Goal: Information Seeking & Learning: Learn about a topic

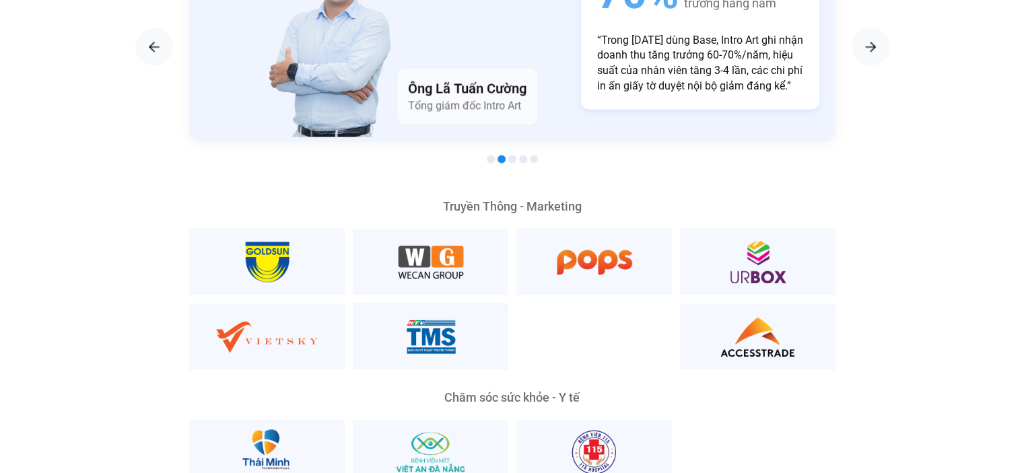
scroll to position [2288, 0]
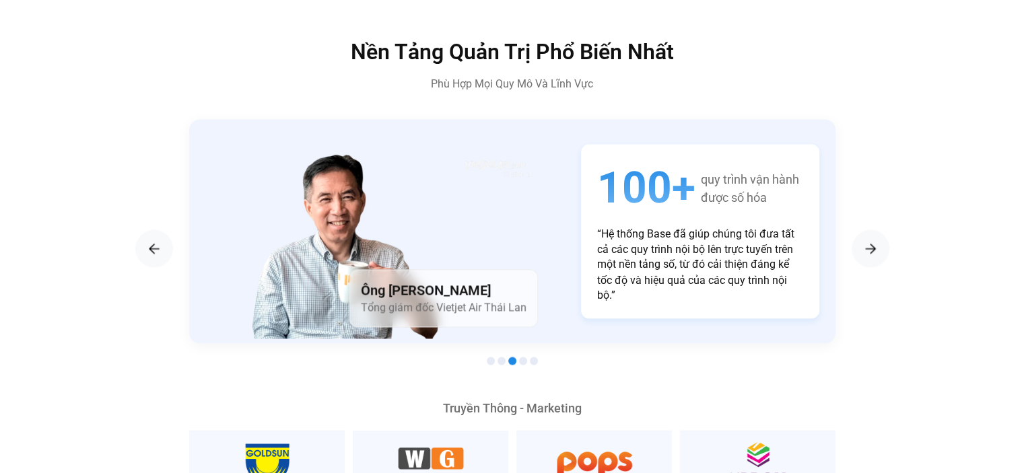
click at [597, 227] on p "“Hệ thống Base đã giúp chúng tôi đưa tất cả các quy trình nội bộ lên trực tuyến…" at bounding box center [700, 264] width 206 height 75
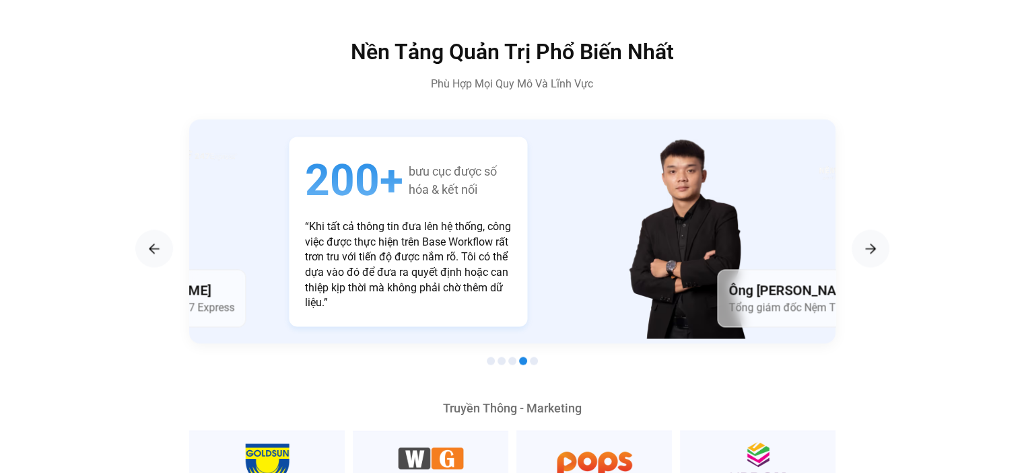
click at [338, 233] on p "“Khi tất cả thông tin đưa lên hệ thống, công việc được thực hiện trên Base Work…" at bounding box center [408, 264] width 206 height 90
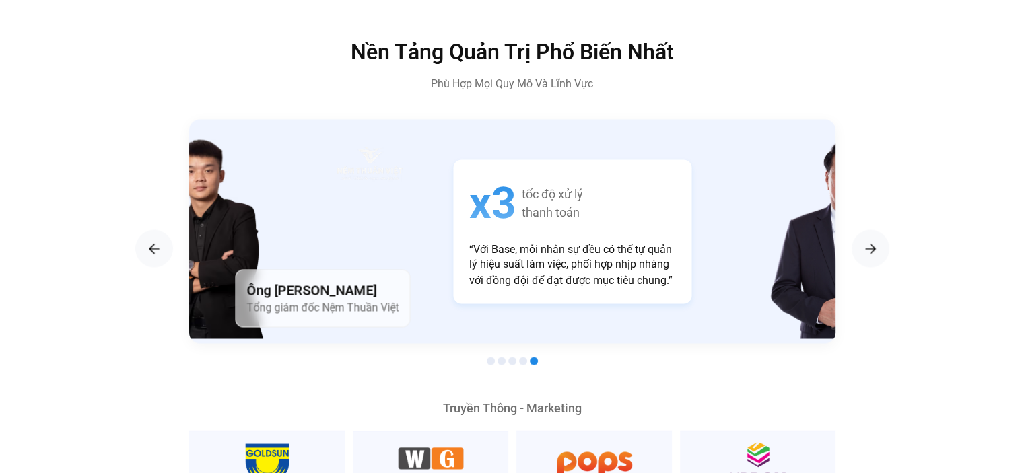
click at [469, 254] on p "“Với Base, mỗi nhân sự đều có thể tự quản lý hiệu suất làm việc, phối hợp nhịp …" at bounding box center [572, 264] width 206 height 45
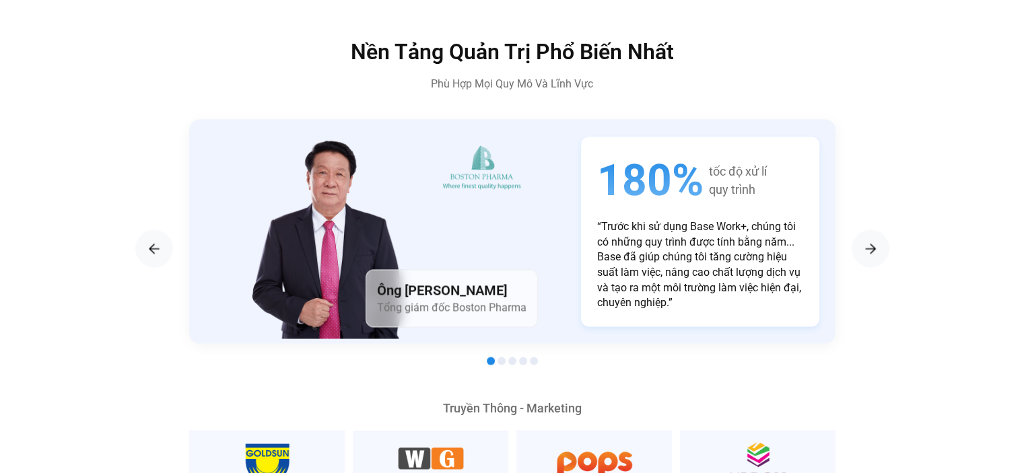
click at [597, 246] on p "“Trước khi sử dụng Base Work+, chúng tôi có những quy trình được tính bằng năm.…" at bounding box center [700, 264] width 206 height 90
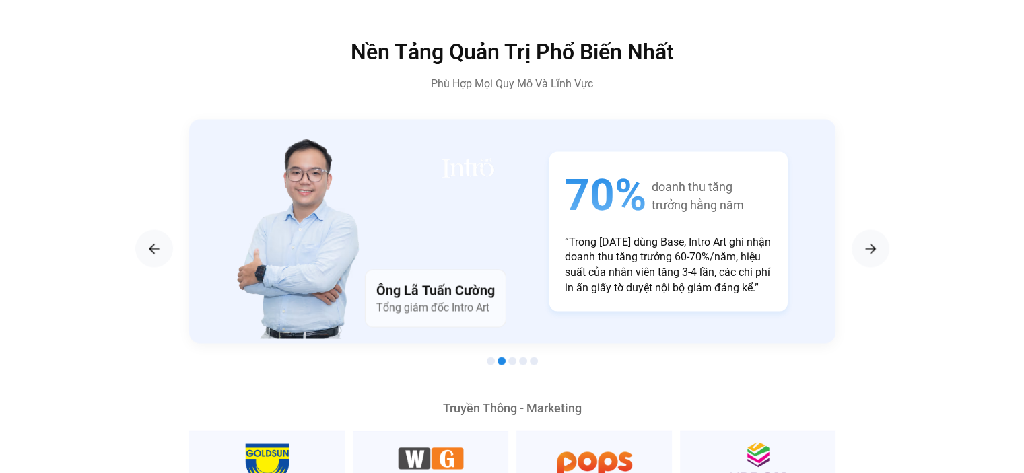
click at [565, 236] on p "“Trong [DATE] dùng Base, Intro Art ghi nhận doanh thu tăng trưởng 60-70%/năm, h…" at bounding box center [668, 265] width 206 height 61
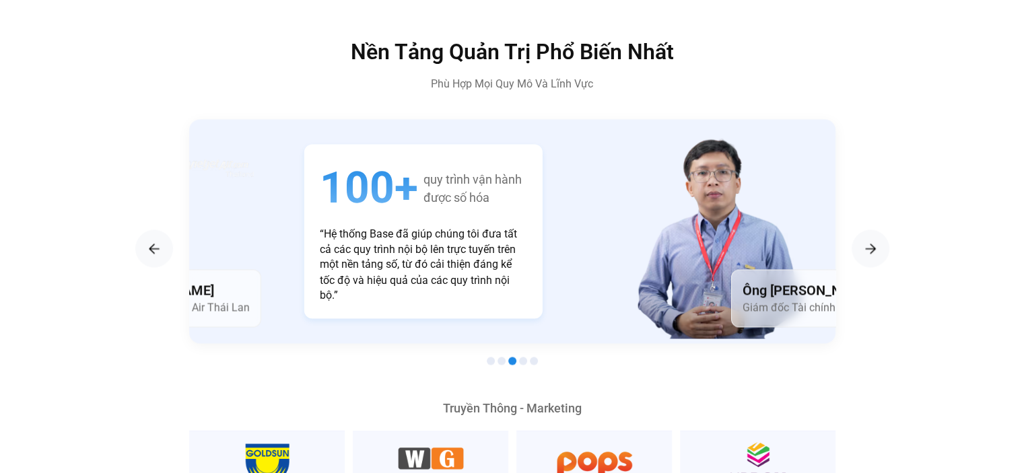
click at [334, 246] on p "“Hệ thống Base đã giúp chúng tôi đưa tất cả các quy trình nội bộ lên trực tuyến…" at bounding box center [423, 264] width 206 height 75
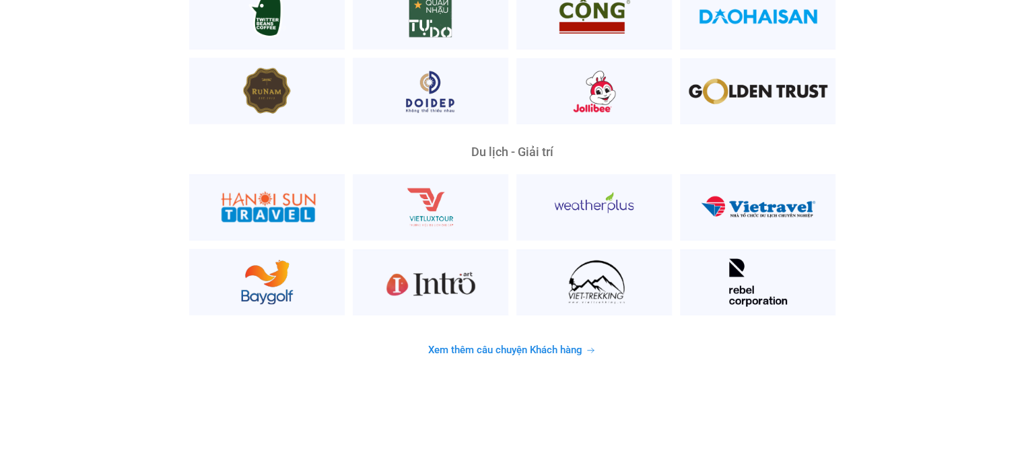
scroll to position [3499, 0]
click at [517, 345] on span "Xem thêm câu chuyện Khách hàng" at bounding box center [505, 350] width 154 height 10
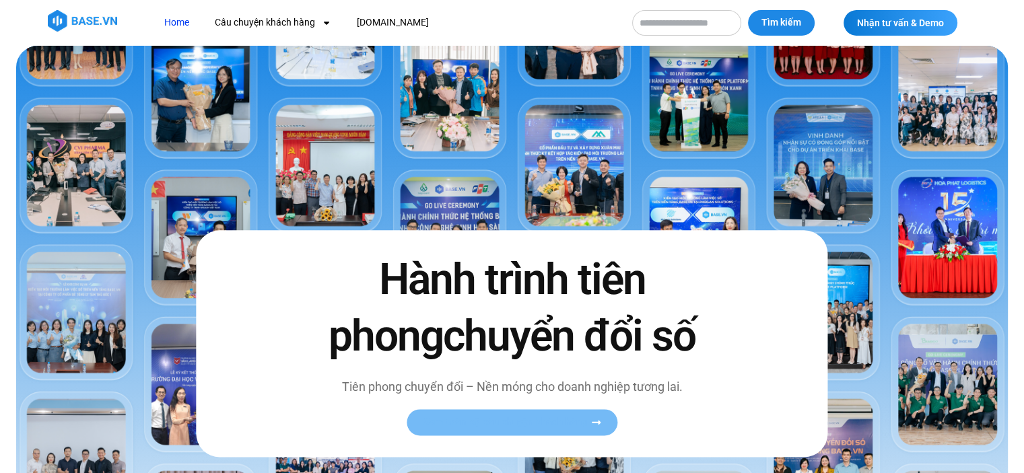
click at [549, 429] on link "Xem toàn bộ câu chuyện khách hàng" at bounding box center [511, 422] width 211 height 26
click at [571, 412] on link "Xem toàn bộ câu chuyện khách hàng" at bounding box center [511, 422] width 211 height 26
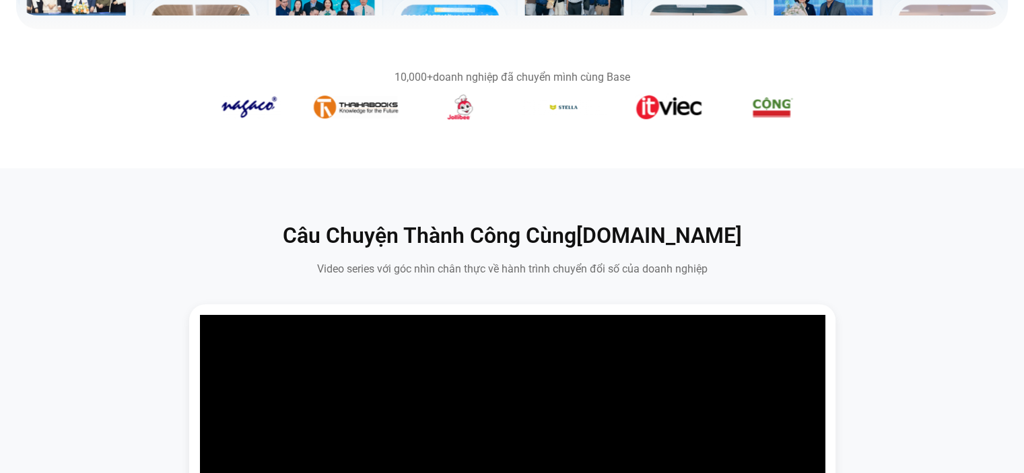
scroll to position [616, 0]
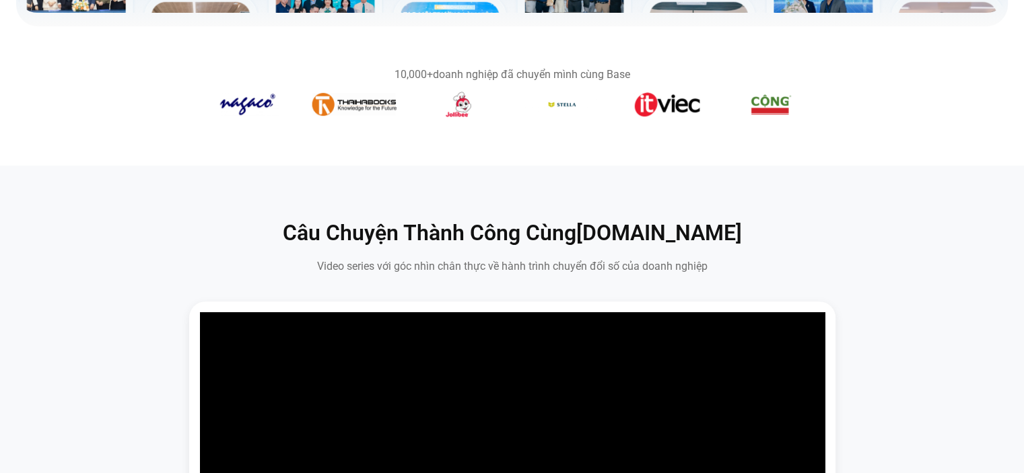
click at [0, 111] on section "10,000+ doanh nghiệp đã chuyển mình cùng Base" at bounding box center [512, 95] width 1024 height 85
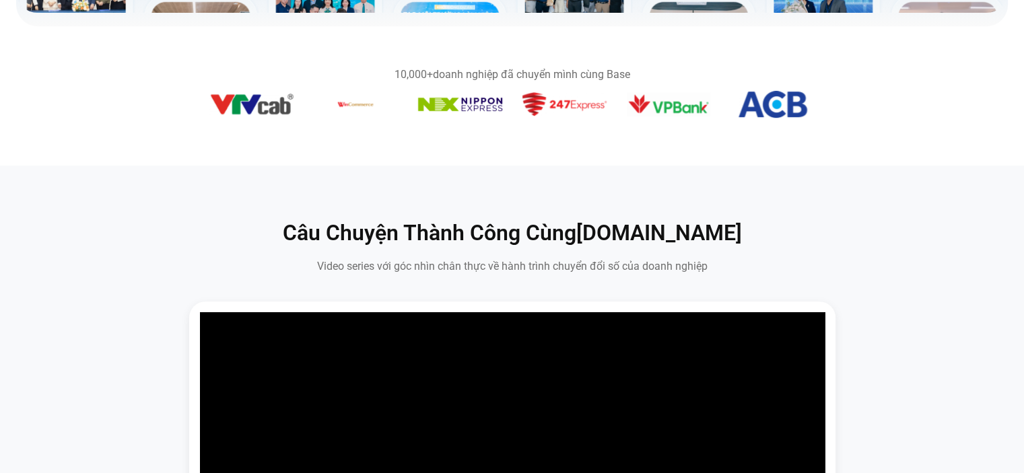
drag, startPoint x: 653, startPoint y: 127, endPoint x: 3, endPoint y: 121, distance: 649.4
click at [3, 121] on section "10,000+ doanh nghiệp đã chuyển mình cùng Base" at bounding box center [512, 95] width 1024 height 85
drag, startPoint x: 631, startPoint y: 81, endPoint x: 217, endPoint y: 77, distance: 414.5
click at [217, 77] on div "10,000+ doanh nghiệp đã chuyển mình cùng Base" at bounding box center [512, 74] width 606 height 11
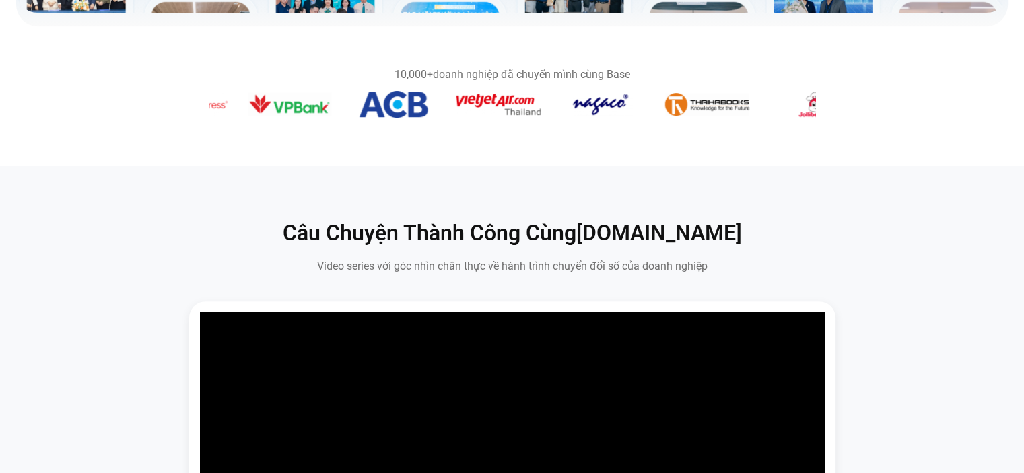
click at [38, 116] on section "10,000+ doanh nghiệp đã chuyển mình cùng Base" at bounding box center [512, 95] width 1024 height 85
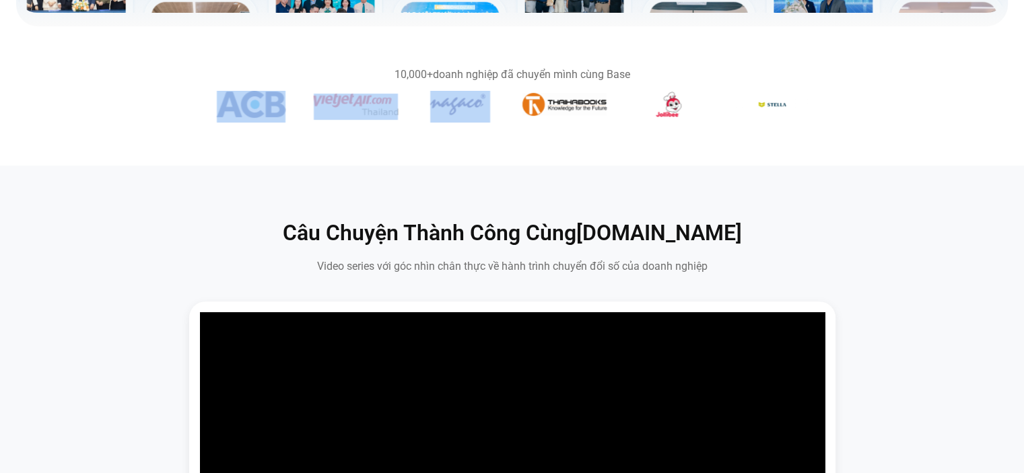
drag, startPoint x: 625, startPoint y: 105, endPoint x: 446, endPoint y: 122, distance: 179.8
click at [446, 122] on div "Băng chuyền hình ảnh" at bounding box center [512, 107] width 606 height 32
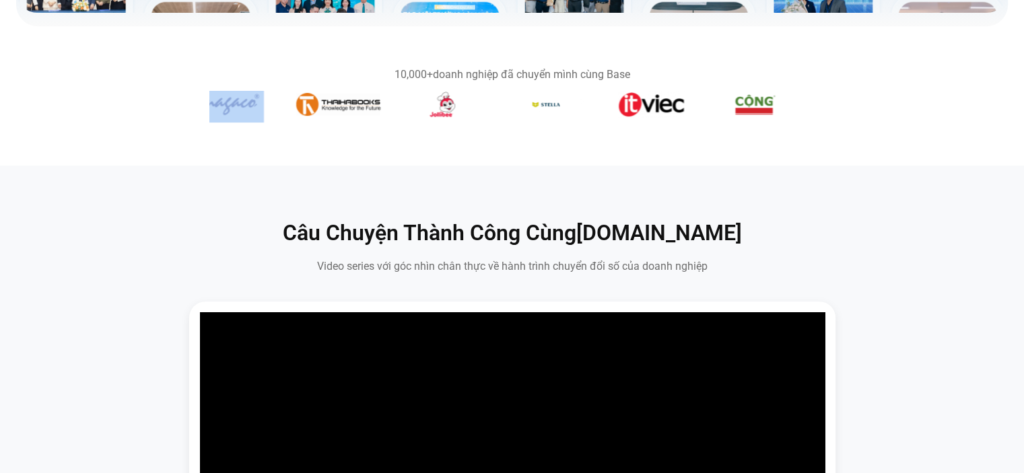
click at [455, 117] on figure "3 / 14" at bounding box center [442, 107] width 84 height 32
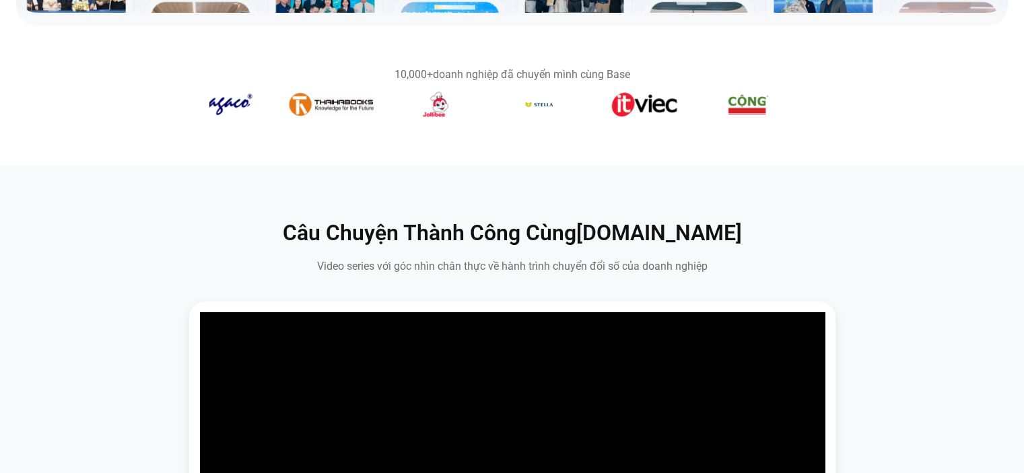
click at [4, 96] on section "10,000+ doanh nghiệp đã chuyển mình cùng Base" at bounding box center [512, 95] width 1024 height 85
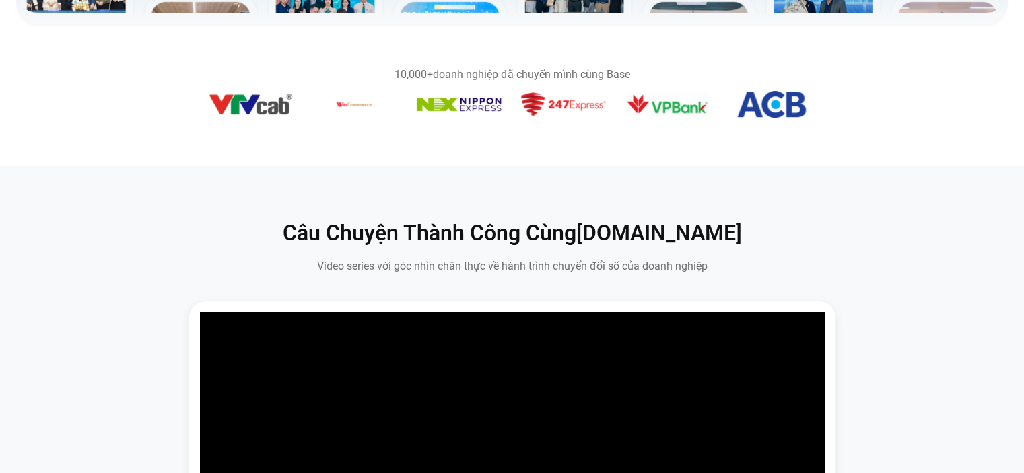
click at [131, 105] on section "10,000+ doanh nghiệp đã chuyển mình cùng Base" at bounding box center [512, 95] width 1024 height 85
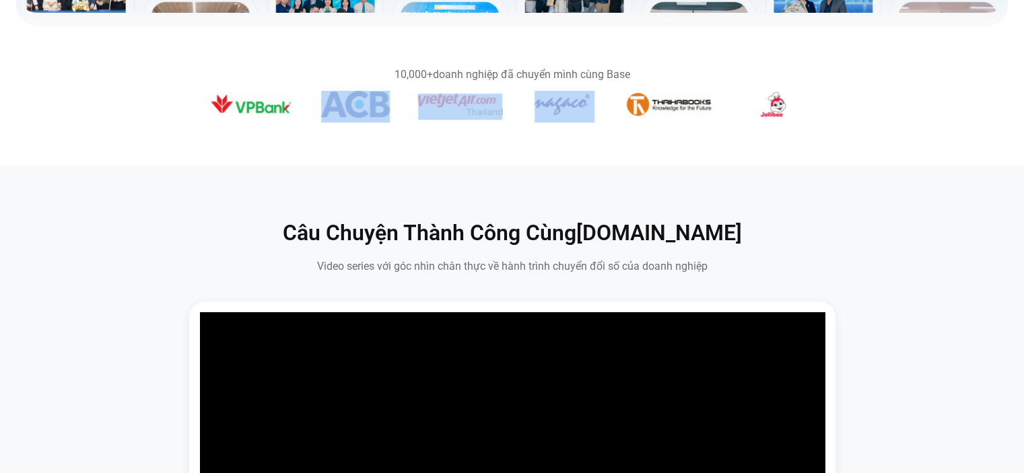
scroll to position [481, 0]
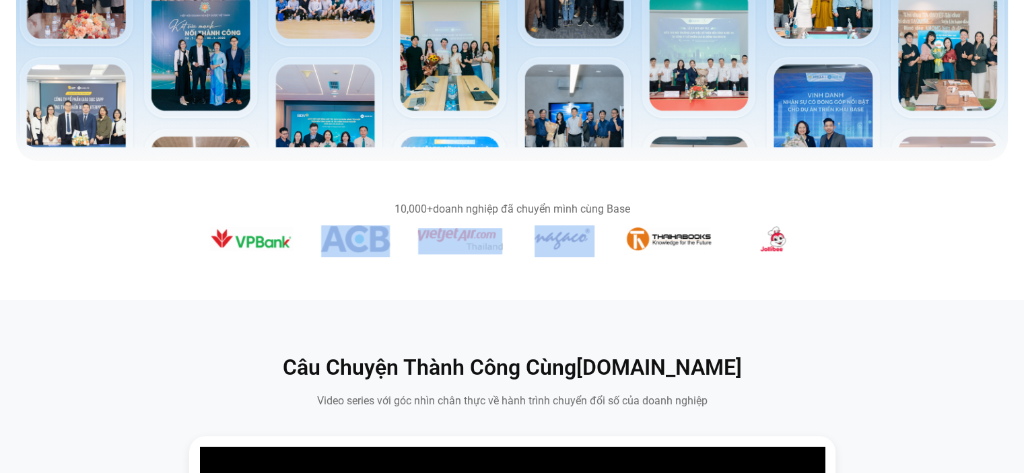
click at [153, 268] on section "10,000+ doanh nghiệp đã chuyển mình cùng Base" at bounding box center [512, 230] width 1024 height 85
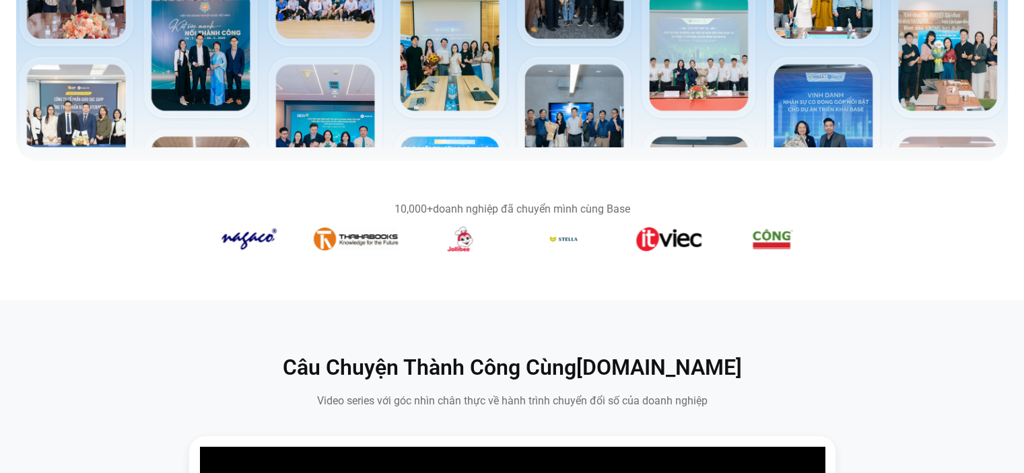
drag, startPoint x: 552, startPoint y: 268, endPoint x: 336, endPoint y: 242, distance: 216.9
click at [67, 250] on section "10,000+ doanh nghiệp đã chuyển mình cùng Base" at bounding box center [512, 230] width 1024 height 85
drag, startPoint x: 603, startPoint y: 235, endPoint x: 0, endPoint y: 204, distance: 603.7
click at [0, 204] on section "10,000+ doanh nghiệp đã chuyển mình cùng Base" at bounding box center [512, 230] width 1024 height 85
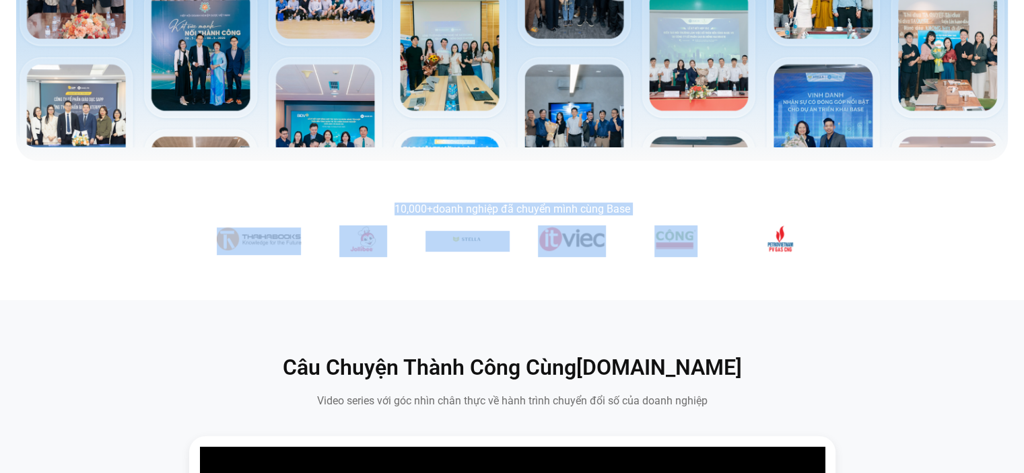
click at [0, 240] on section "10,000+ doanh nghiệp đã chuyển mình cùng Base" at bounding box center [512, 230] width 1024 height 85
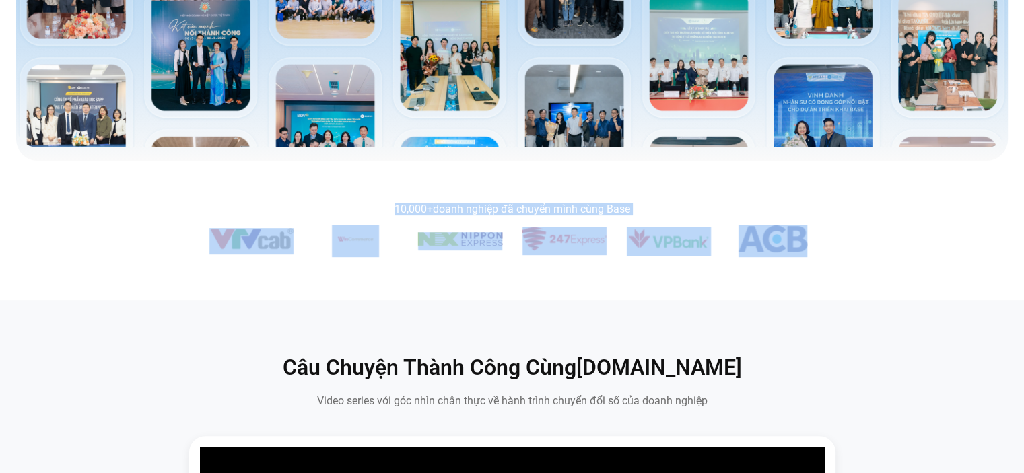
click at [684, 241] on img "12 / 14" at bounding box center [668, 239] width 84 height 24
click at [710, 244] on img "12 / 14" at bounding box center [668, 239] width 84 height 24
